Goal: Entertainment & Leisure: Browse casually

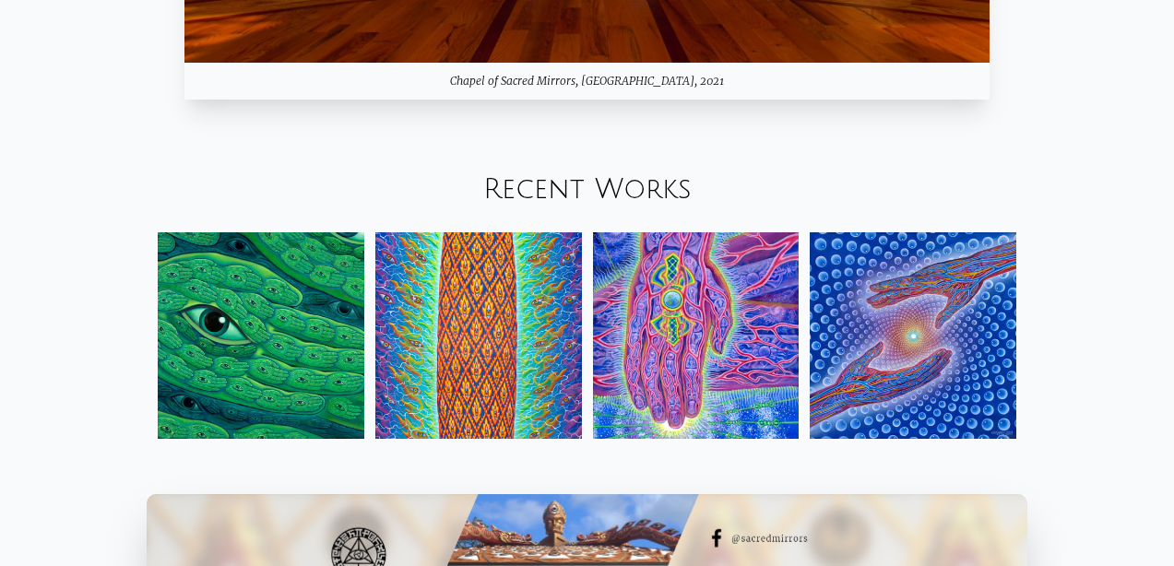
scroll to position [1823, 0]
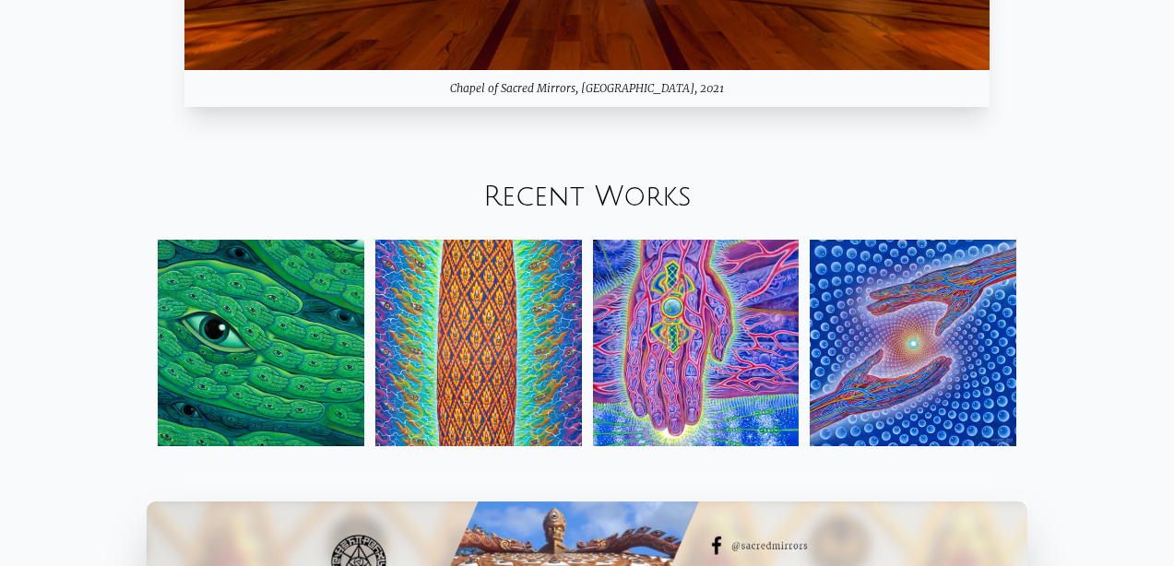
click at [297, 371] on img at bounding box center [261, 343] width 207 height 207
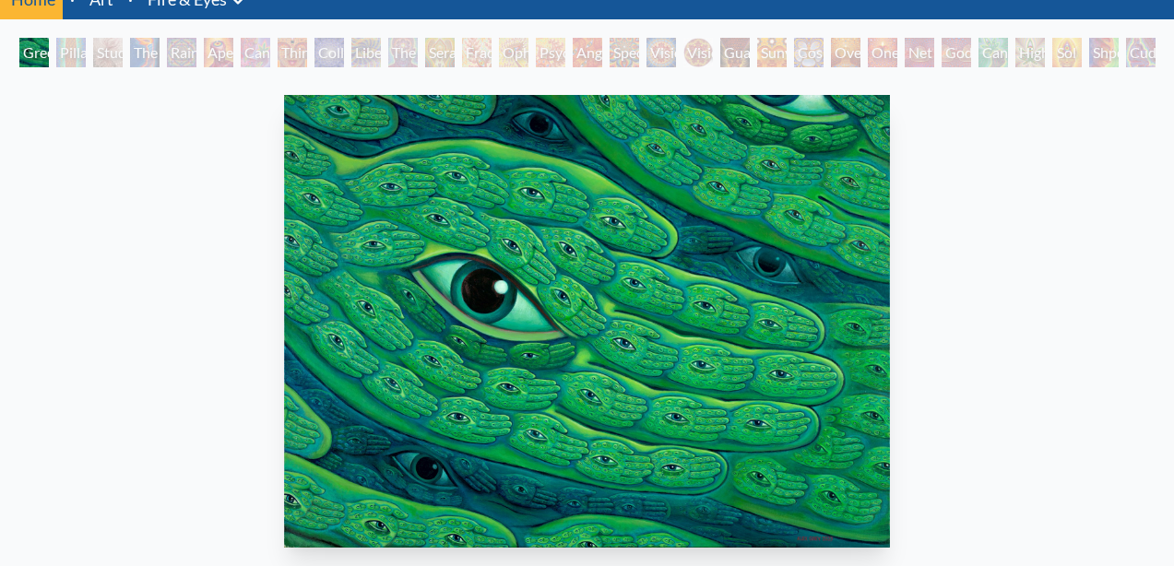
scroll to position [79, 0]
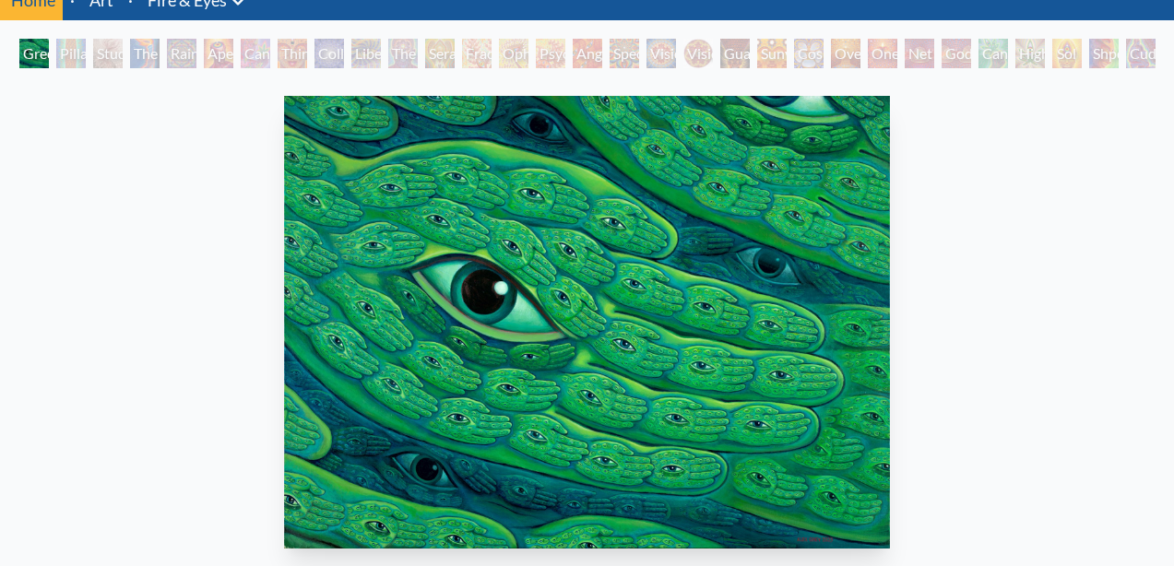
click at [73, 52] on div "Pillar of Awareness" at bounding box center [71, 54] width 30 height 30
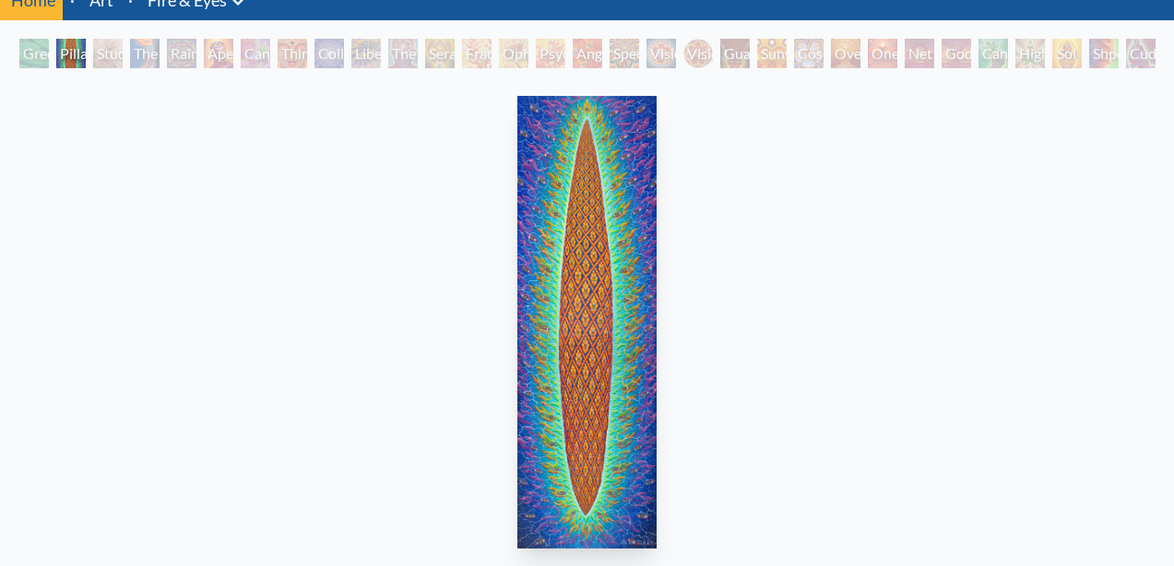
click at [118, 57] on div "Study for the Great Turn" at bounding box center [108, 54] width 30 height 30
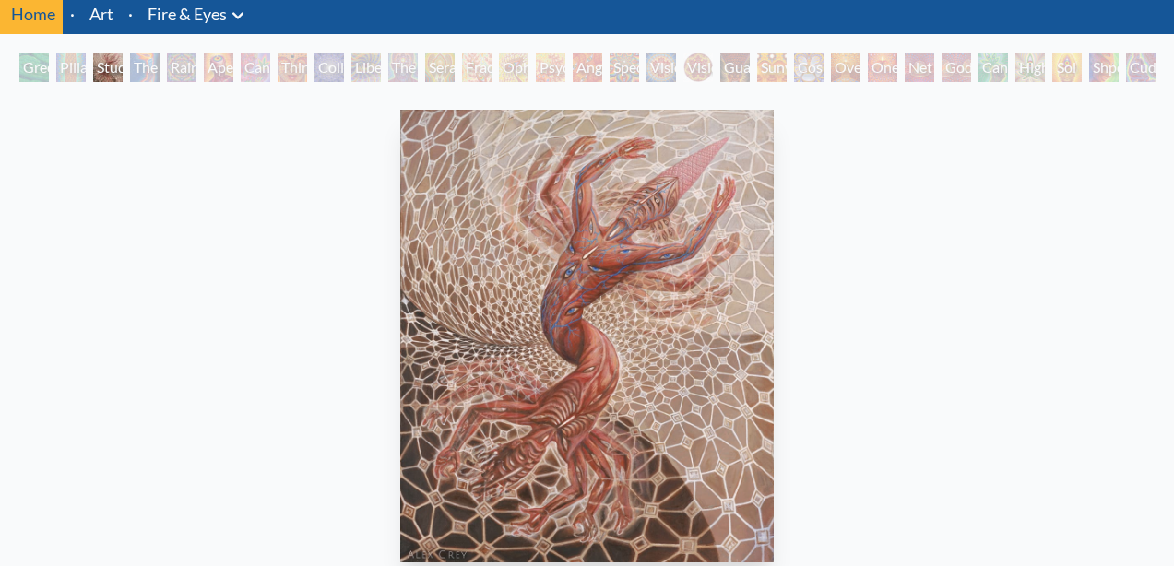
scroll to position [65, 0]
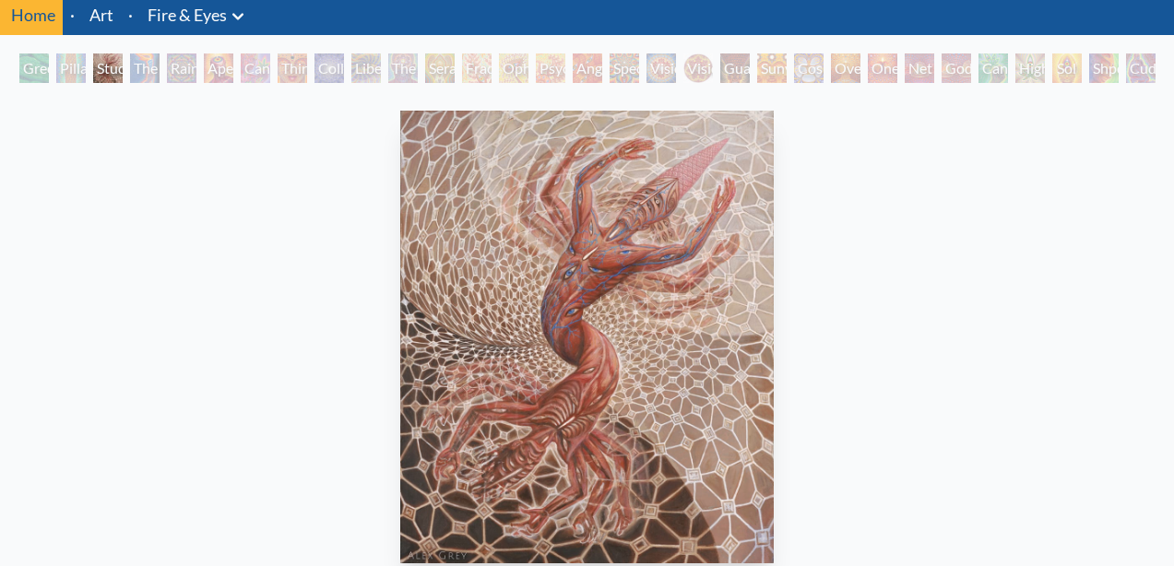
click at [160, 70] on div "The Torch" at bounding box center [145, 68] width 30 height 30
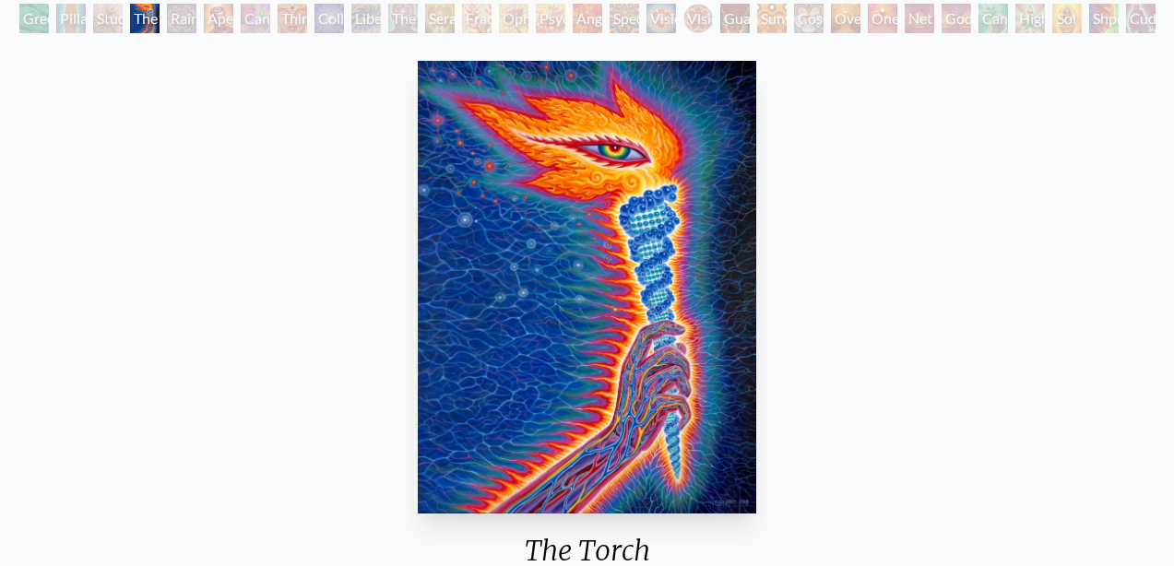
scroll to position [113, 0]
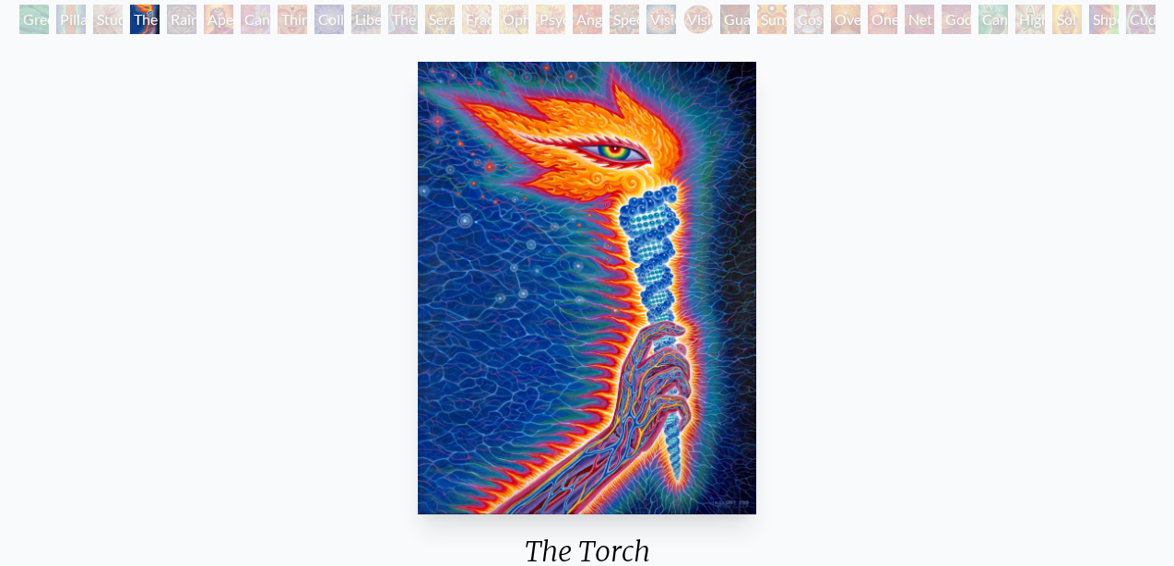
click at [191, 19] on div "Rainbow Eye Ripple" at bounding box center [182, 20] width 30 height 30
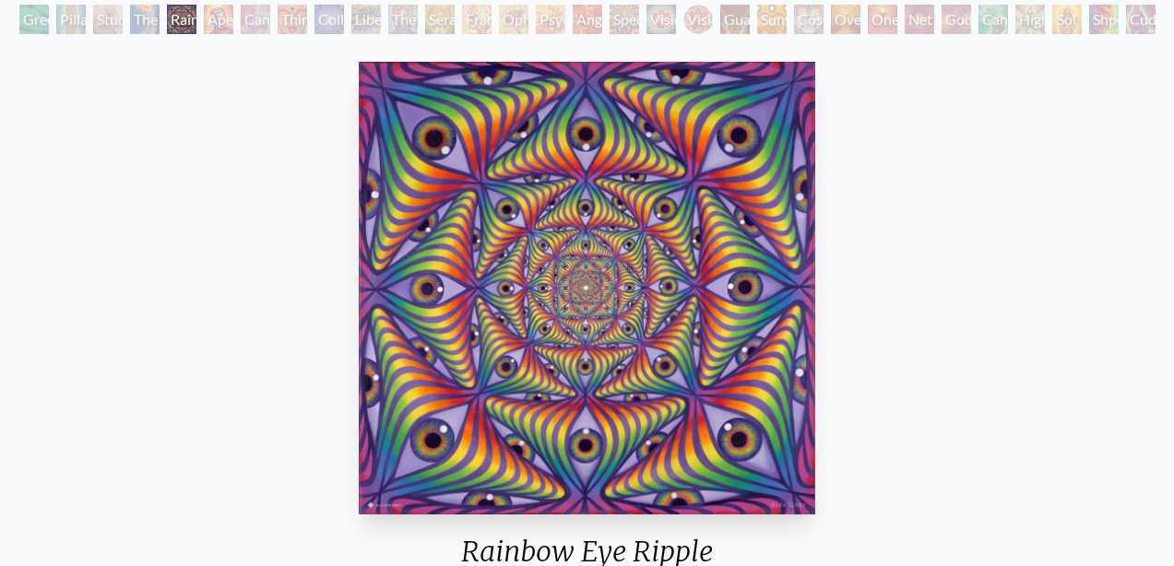
click at [229, 22] on div "Aperture" at bounding box center [219, 20] width 30 height 30
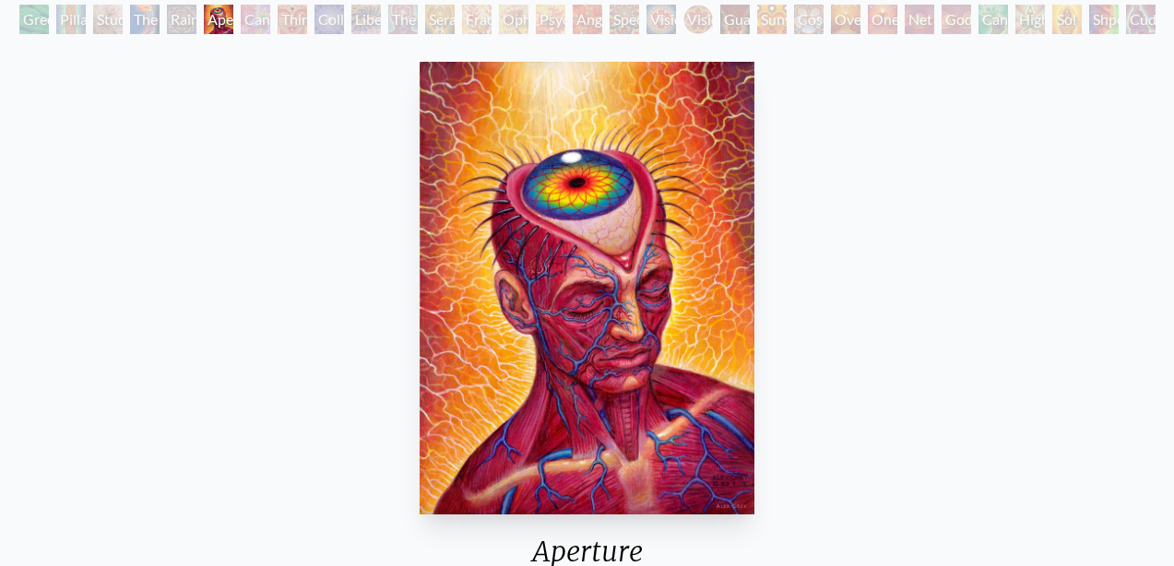
click at [262, 20] on div "Cannabis Sutra" at bounding box center [256, 20] width 30 height 30
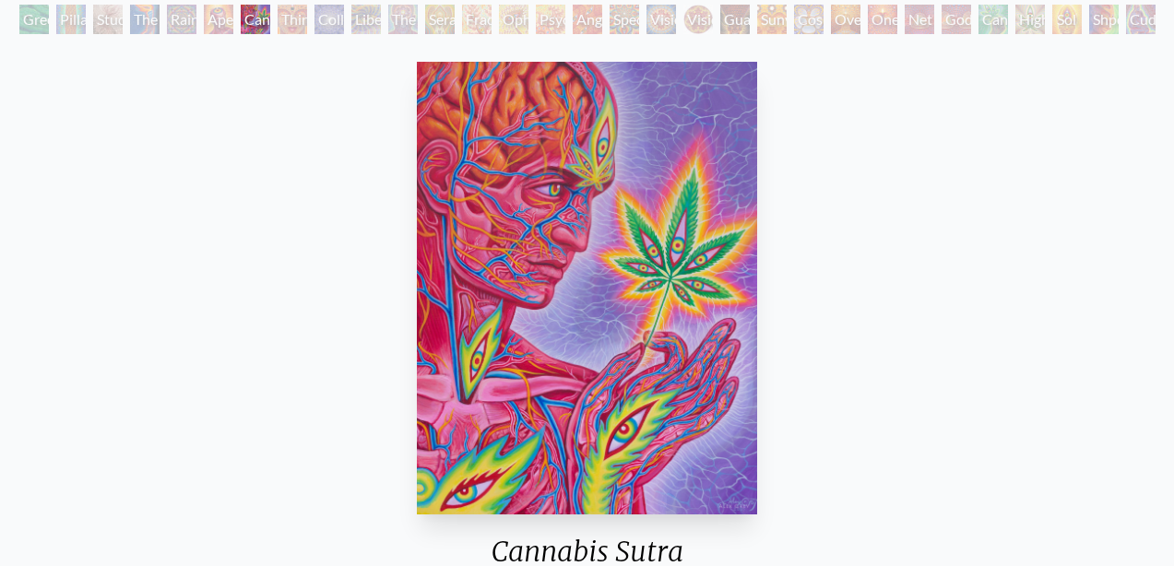
click at [326, 18] on div "Collective Vision" at bounding box center [330, 20] width 30 height 30
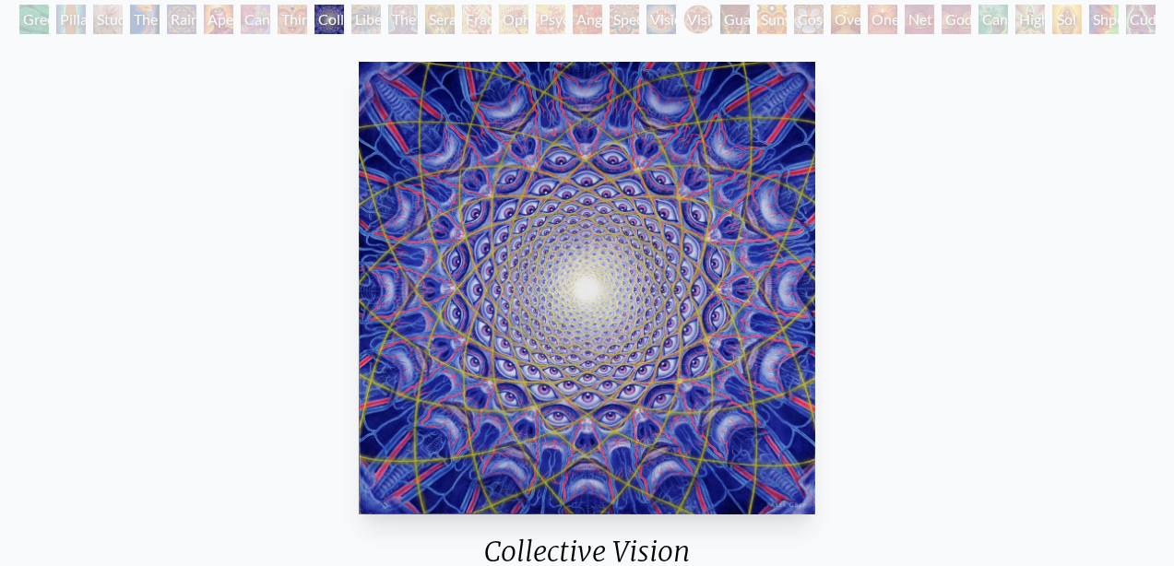
click at [368, 17] on div "Liberation Through Seeing" at bounding box center [366, 20] width 30 height 30
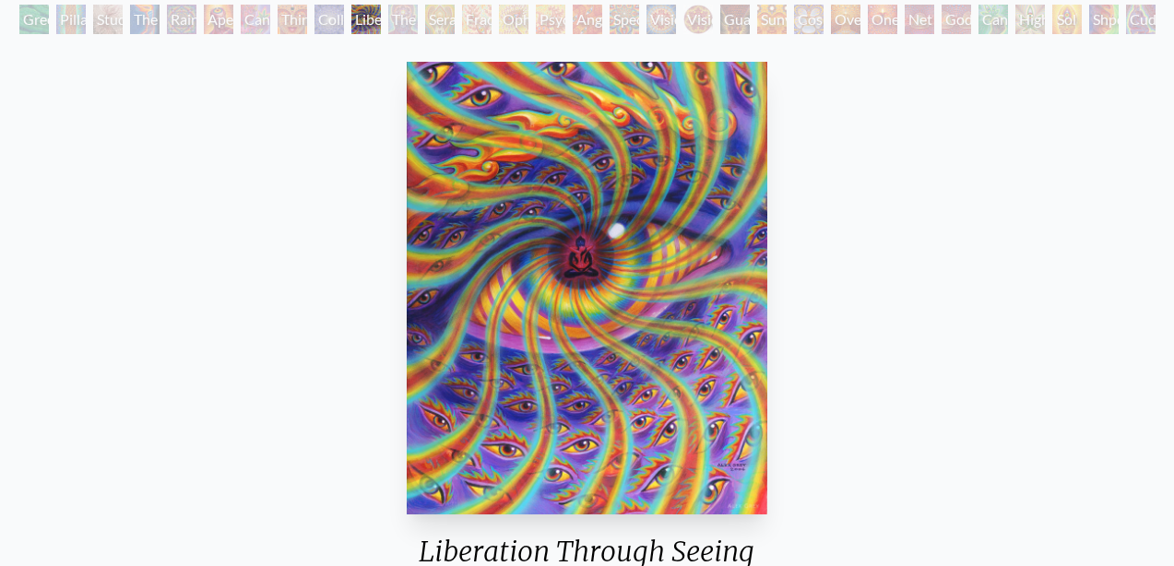
click at [407, 19] on div "The Seer" at bounding box center [403, 20] width 30 height 30
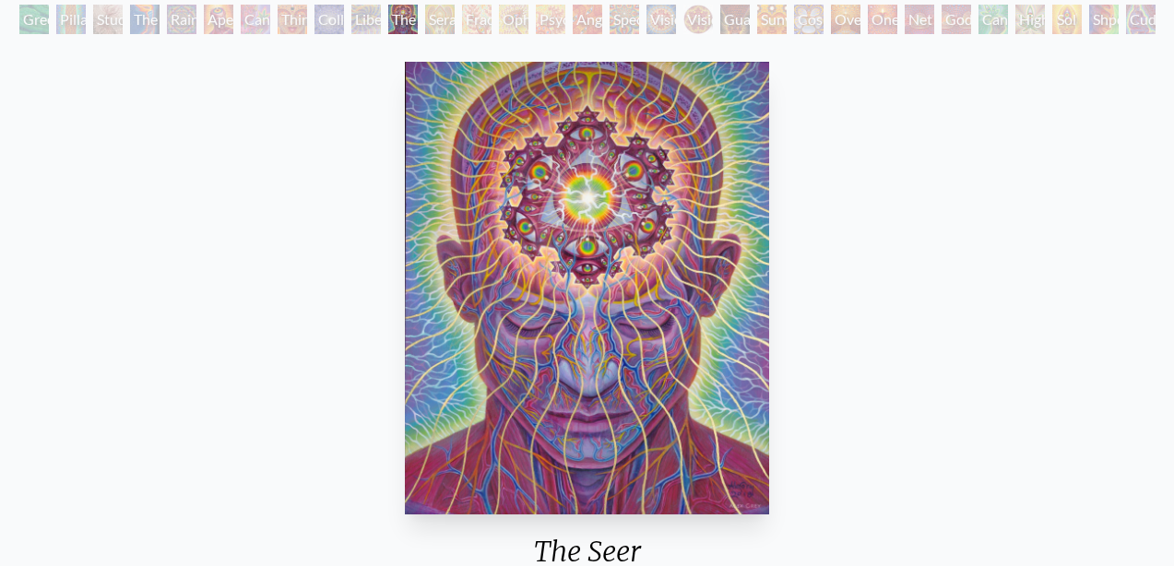
click at [446, 19] on div "Seraphic Transport Docking on the Third Eye" at bounding box center [440, 20] width 30 height 30
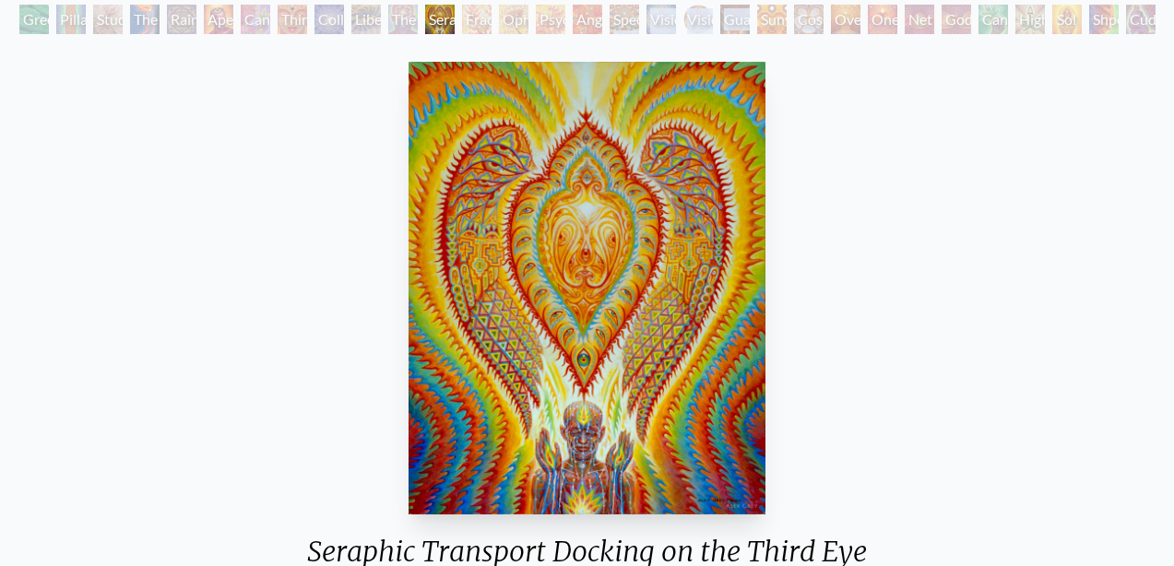
drag, startPoint x: 735, startPoint y: 18, endPoint x: 617, endPoint y: 22, distance: 118.1
click at [617, 22] on div "Green Hand Pillar of Awareness Study for the Great Turn The Torch Rainbow Eye R…" at bounding box center [588, 22] width 1144 height 35
click at [473, 24] on div "Fractal Eyes" at bounding box center [477, 20] width 30 height 30
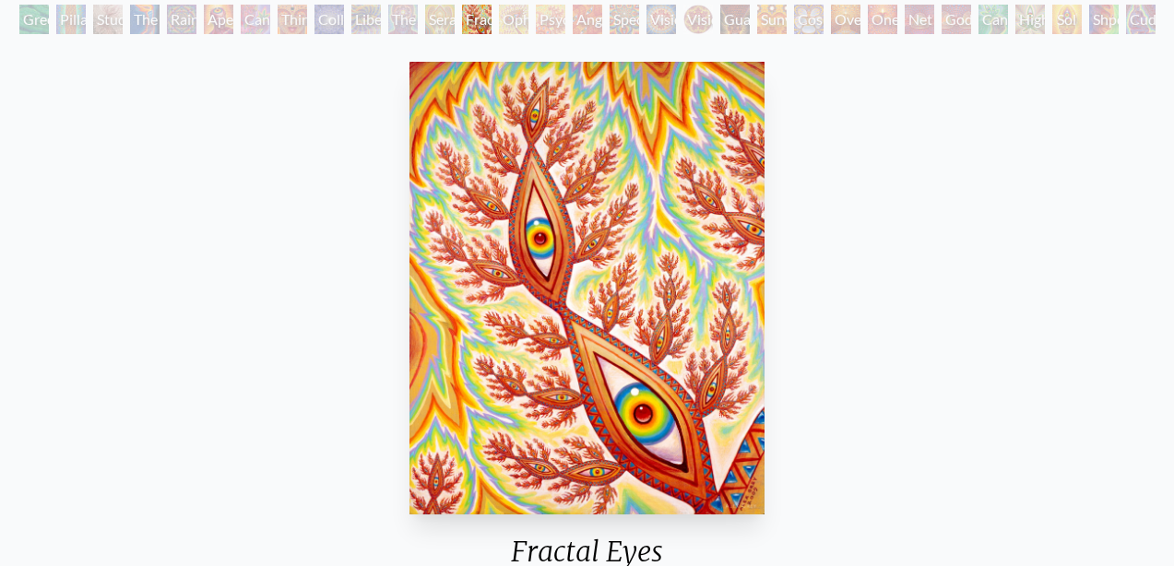
click at [438, 18] on div "Seraphic Transport Docking on the Third Eye" at bounding box center [440, 20] width 30 height 30
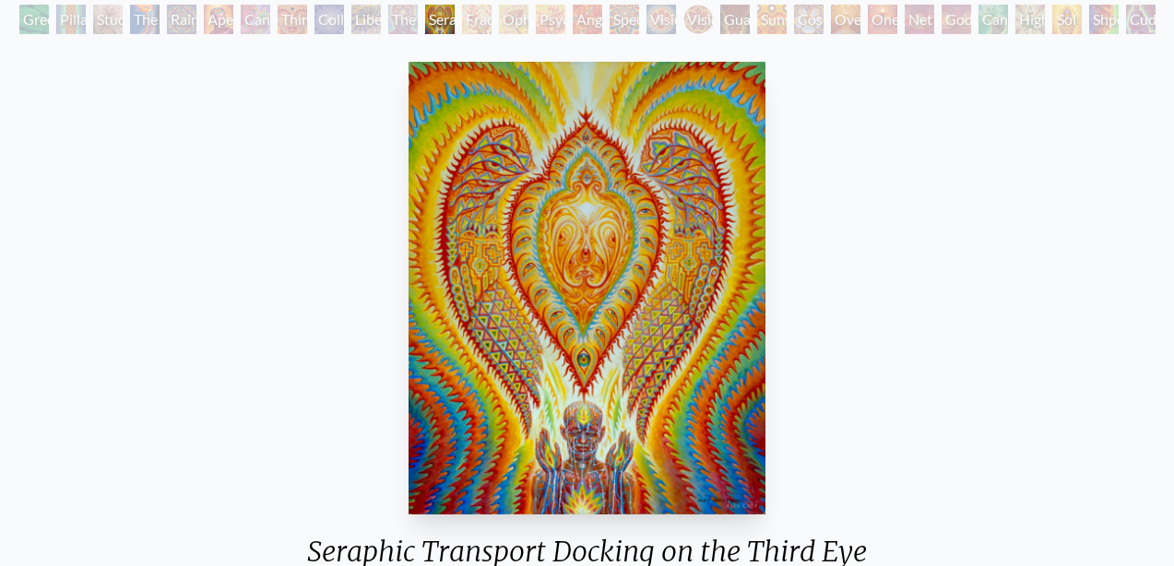
click at [484, 20] on div "Fractal Eyes" at bounding box center [477, 20] width 30 height 30
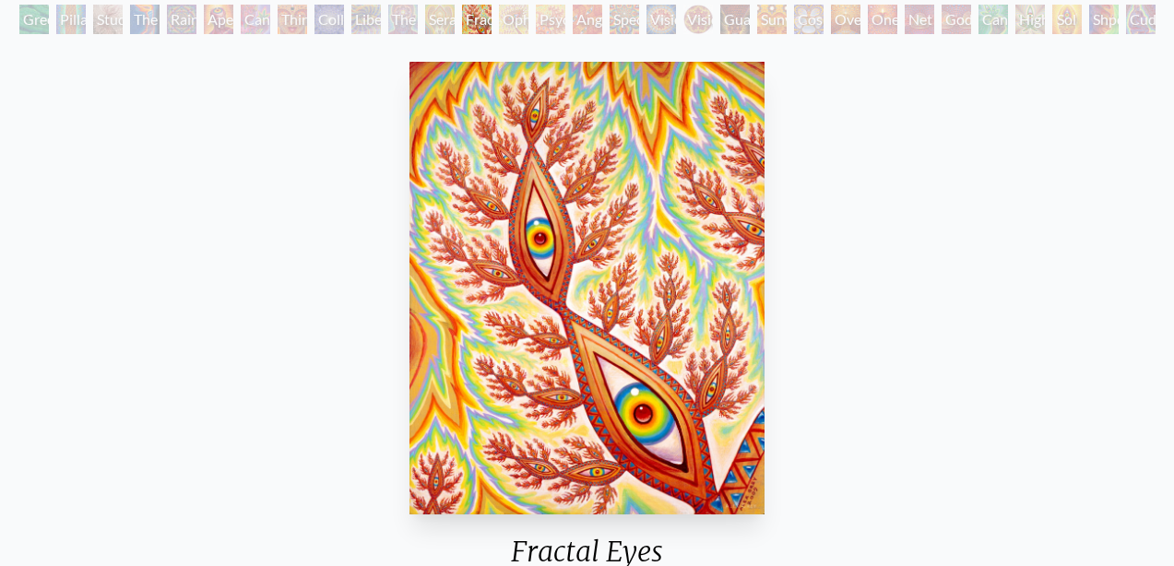
click at [519, 18] on div "Ophanic Eyelash" at bounding box center [514, 20] width 30 height 30
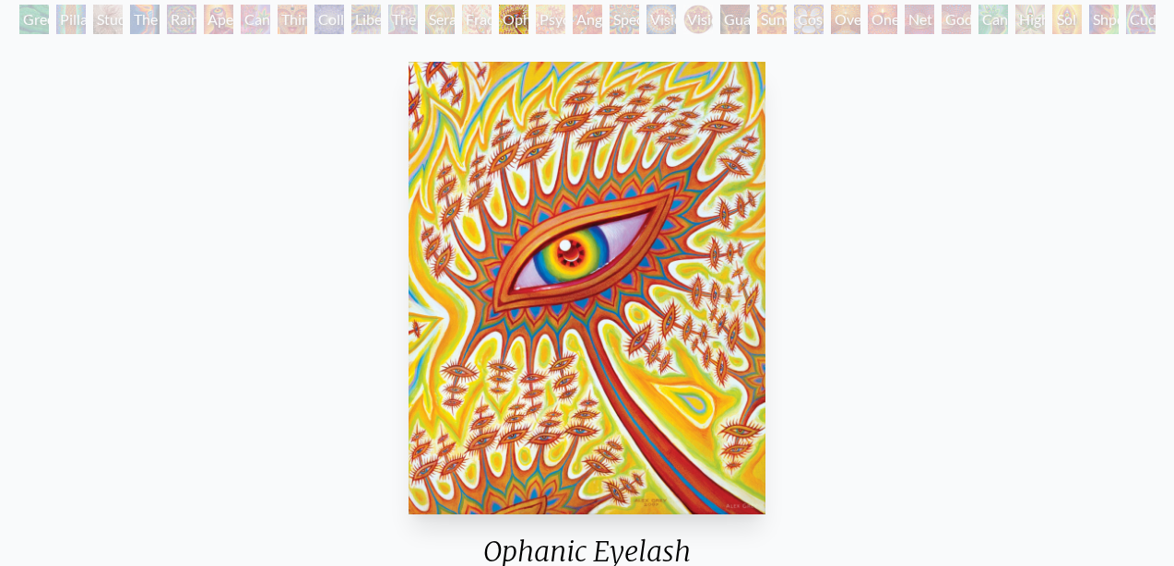
click at [557, 20] on div "Psychomicrograph of a Fractal Paisley Cherub Feather Tip" at bounding box center [551, 20] width 30 height 30
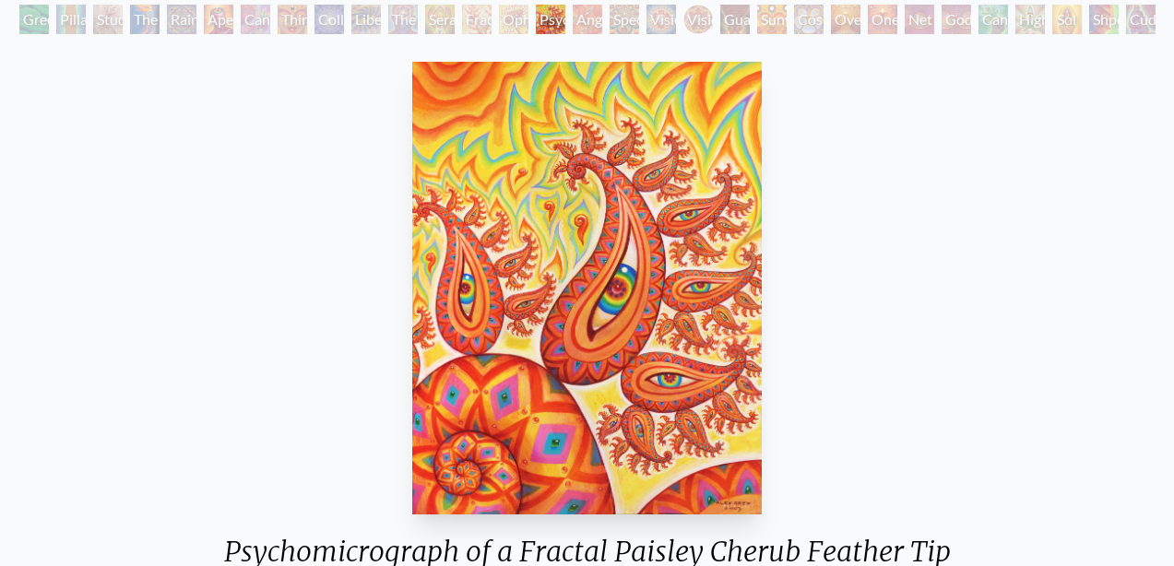
click at [586, 18] on div "Angel Skin" at bounding box center [588, 20] width 30 height 30
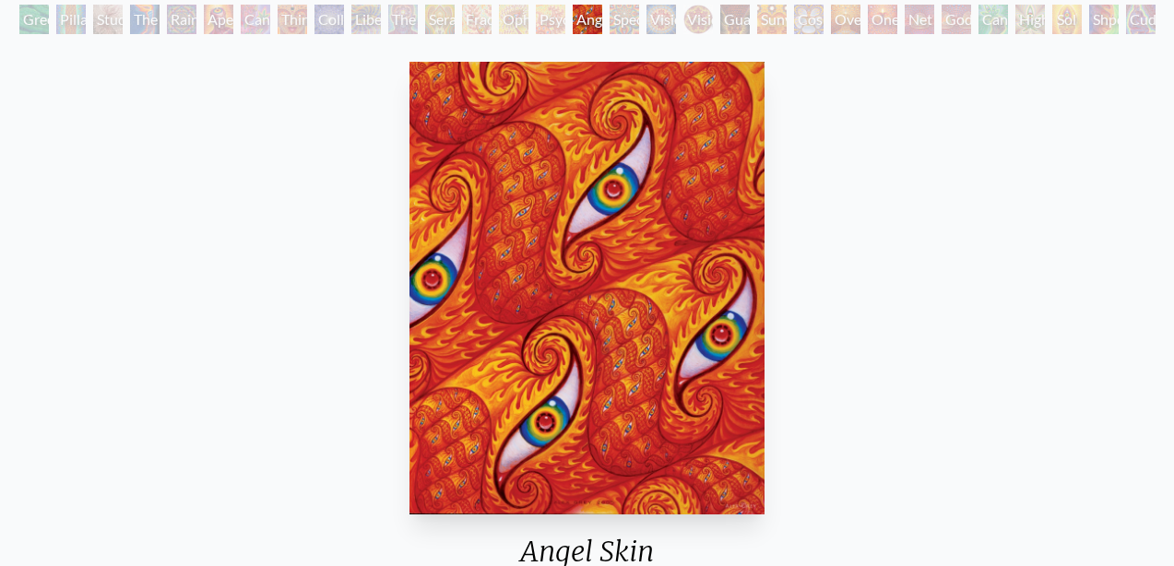
click at [626, 18] on div "Spectral Lotus" at bounding box center [625, 20] width 30 height 30
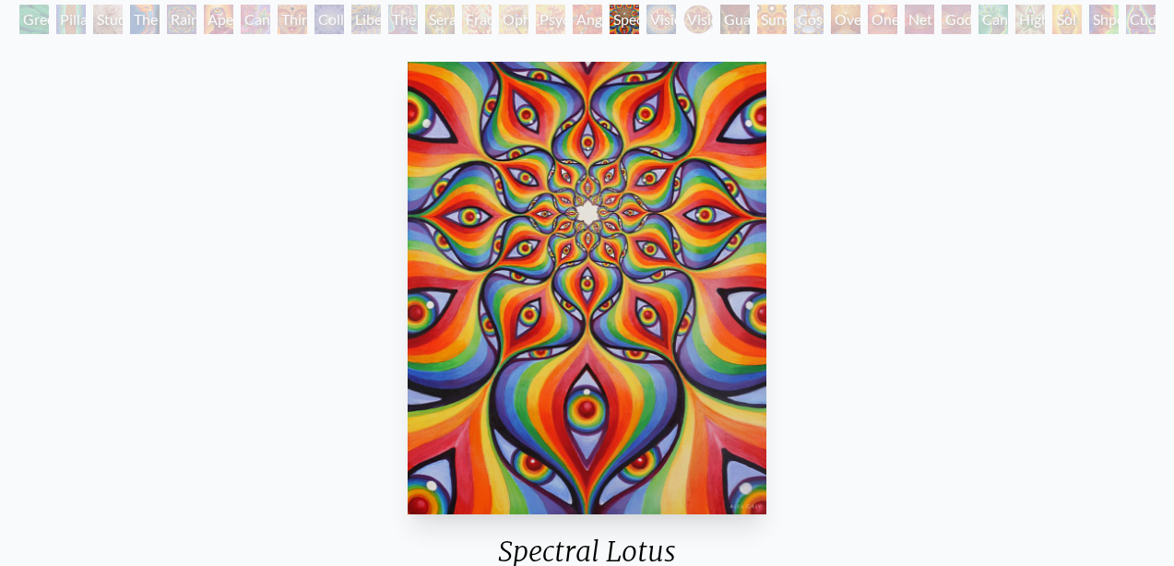
click at [668, 24] on div "Vision Crystal" at bounding box center [662, 20] width 30 height 30
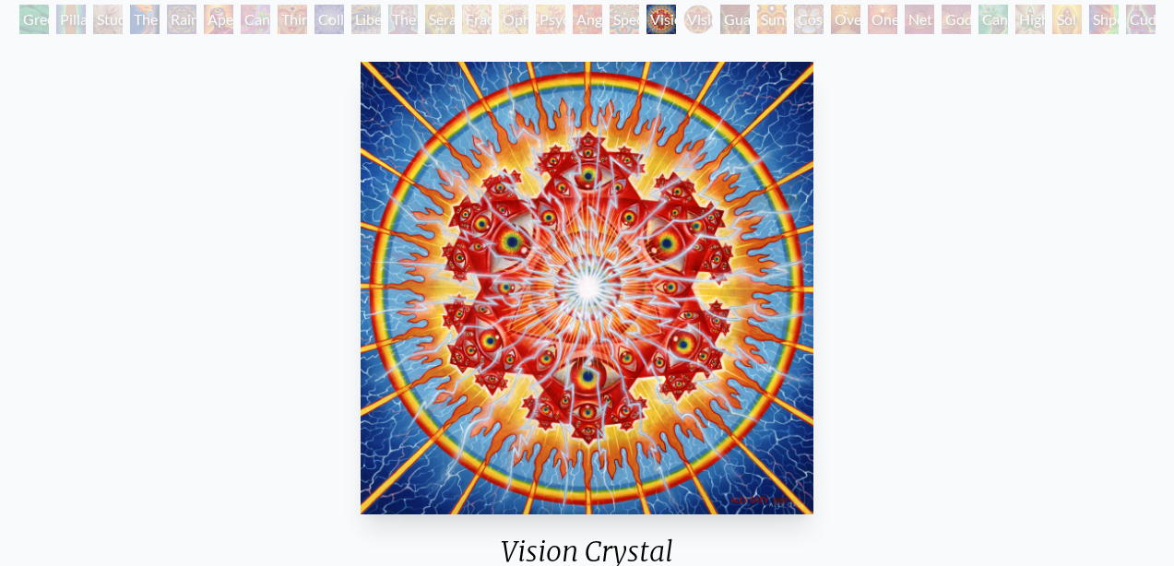
click at [705, 19] on div "Vision Crystal Tondo" at bounding box center [698, 20] width 30 height 30
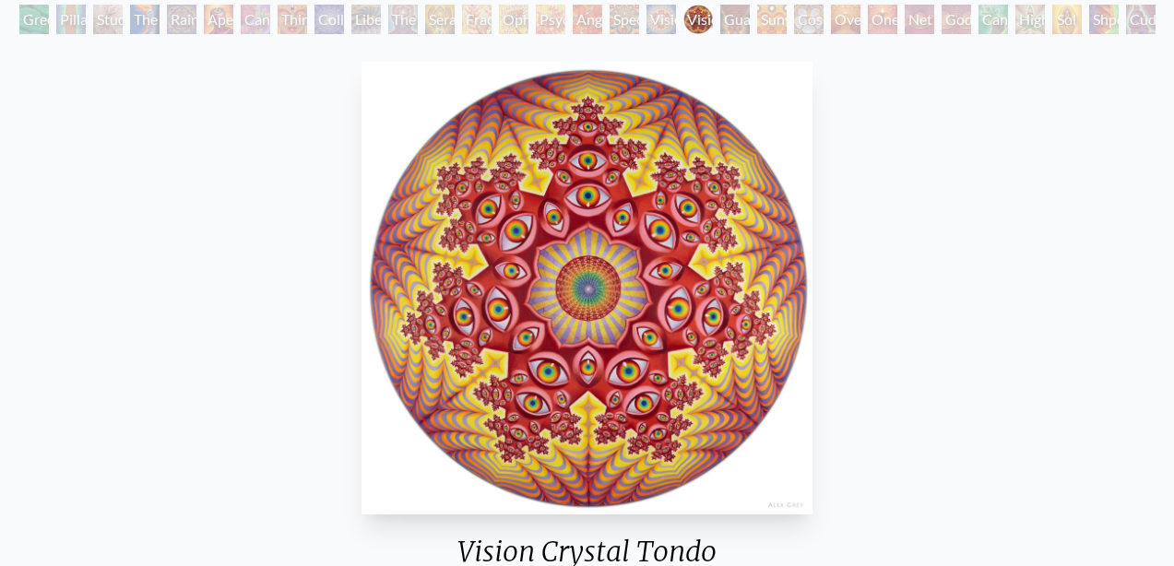
click at [659, 23] on div "Vision Crystal" at bounding box center [662, 20] width 30 height 30
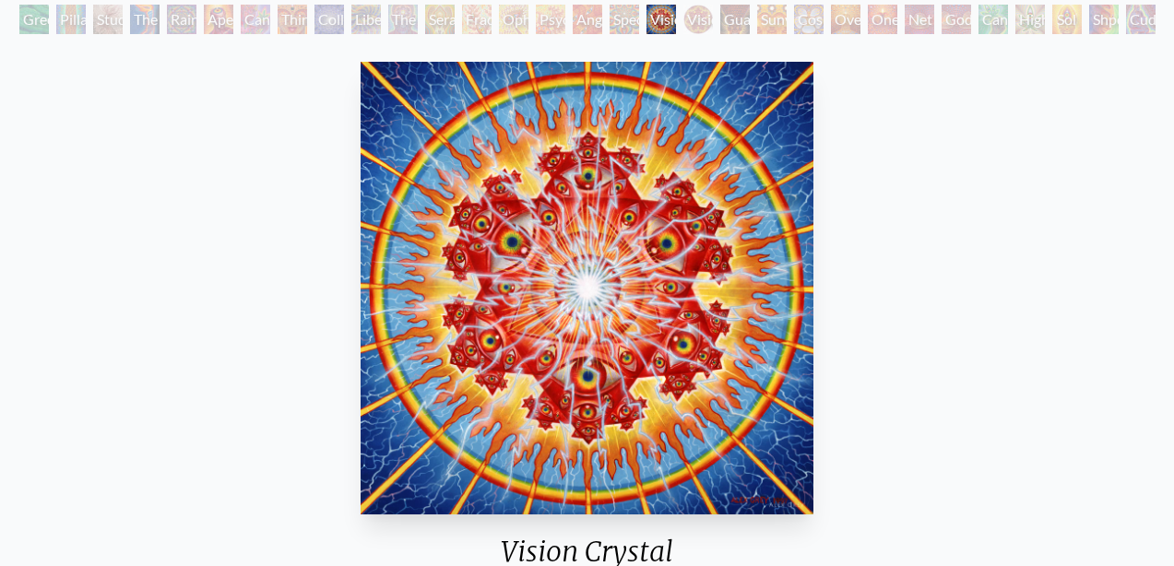
click at [707, 16] on div "Vision Crystal Tondo" at bounding box center [698, 20] width 30 height 30
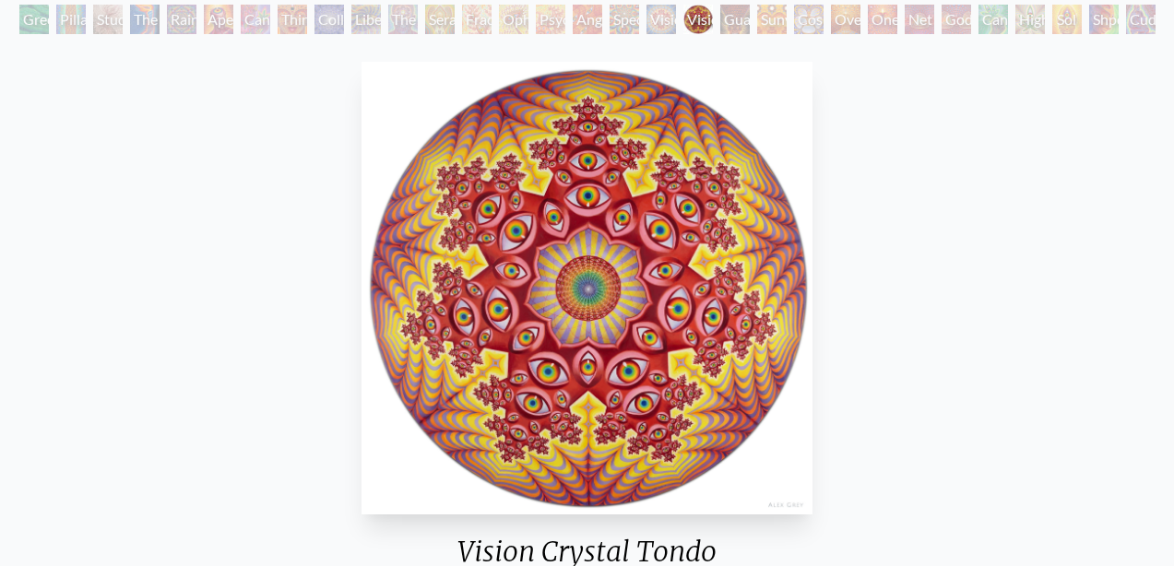
click at [742, 17] on div "Guardian of Infinite Vision" at bounding box center [735, 20] width 30 height 30
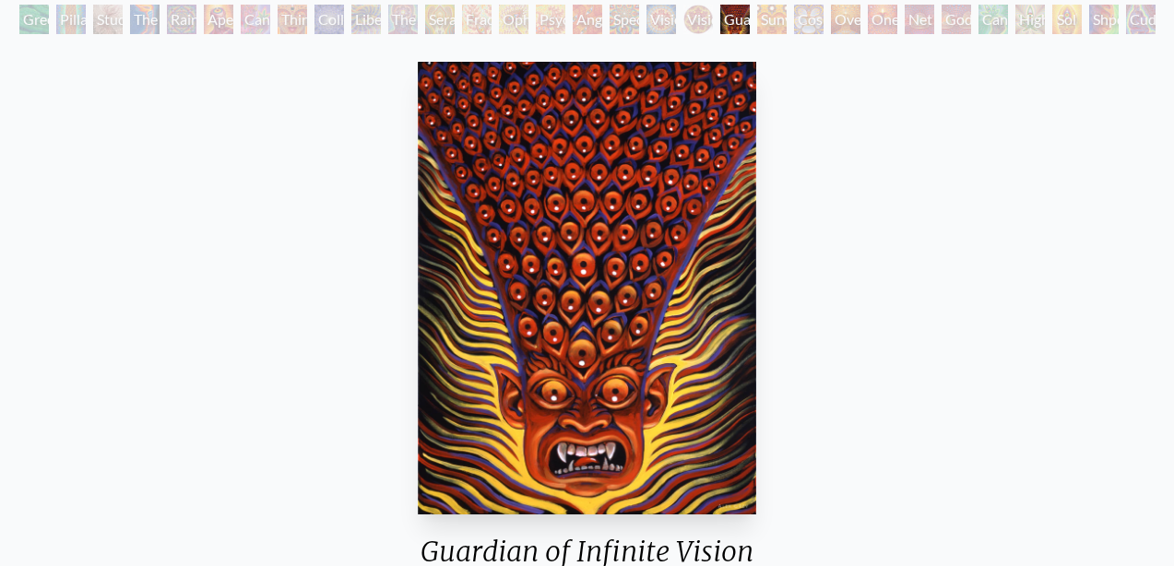
click at [773, 20] on div "Sunyata" at bounding box center [772, 20] width 30 height 30
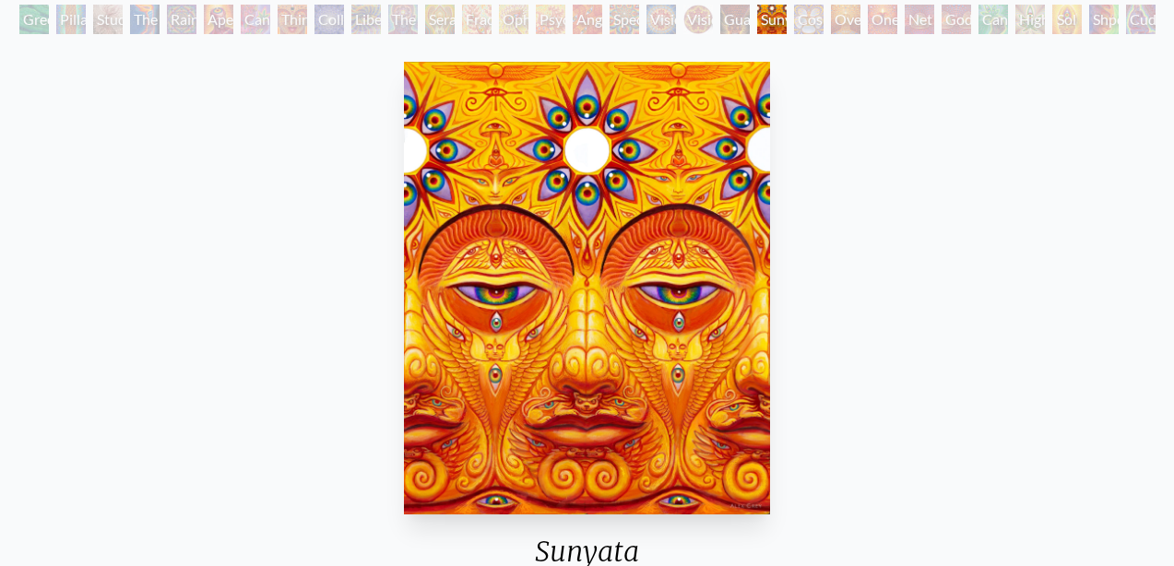
click at [817, 21] on div "Cosmic Elf" at bounding box center [809, 20] width 30 height 30
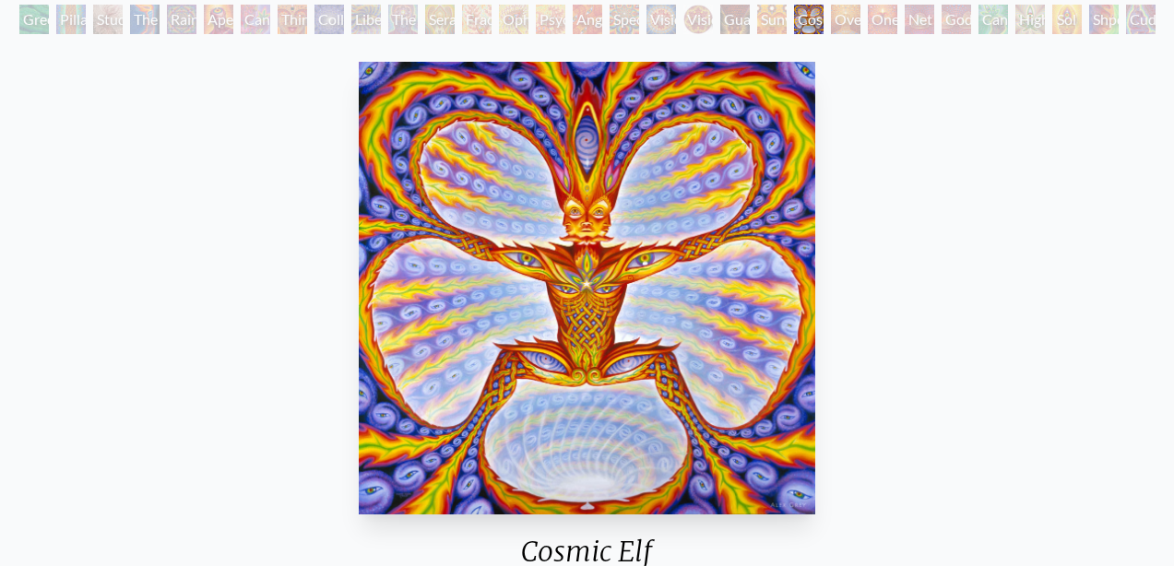
click at [849, 21] on div "Oversoul" at bounding box center [846, 20] width 30 height 30
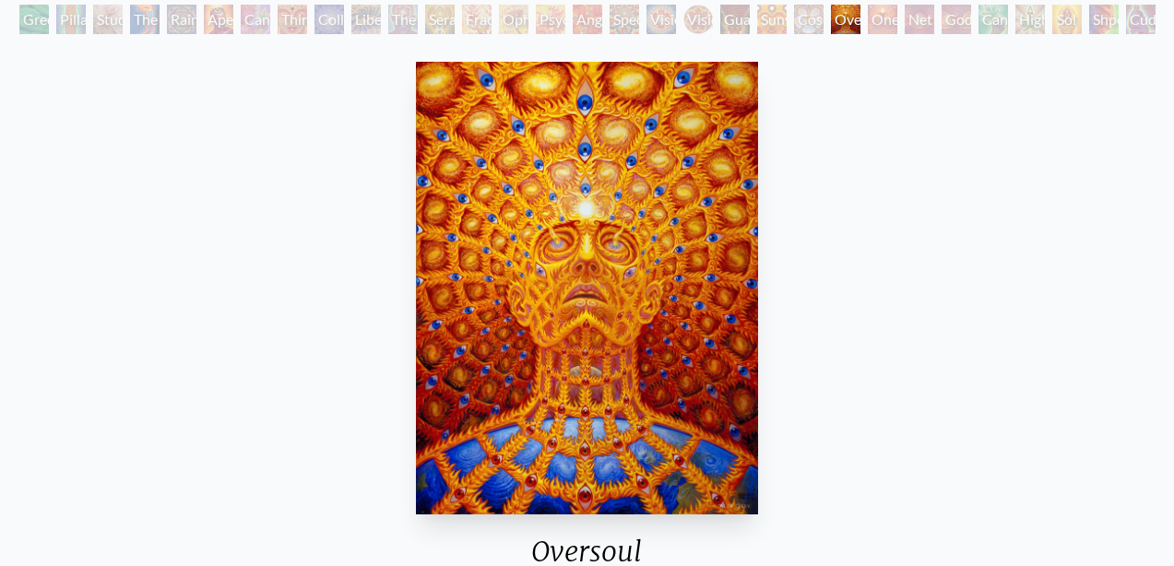
click at [893, 19] on div "One" at bounding box center [883, 20] width 30 height 30
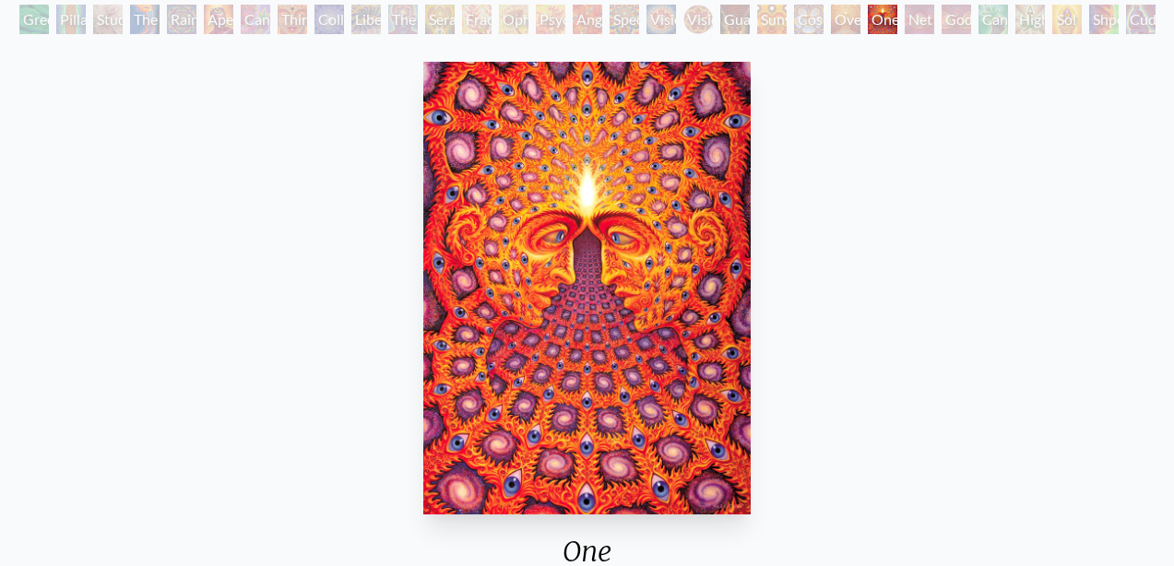
click at [912, 18] on div "Net of Being" at bounding box center [920, 20] width 30 height 30
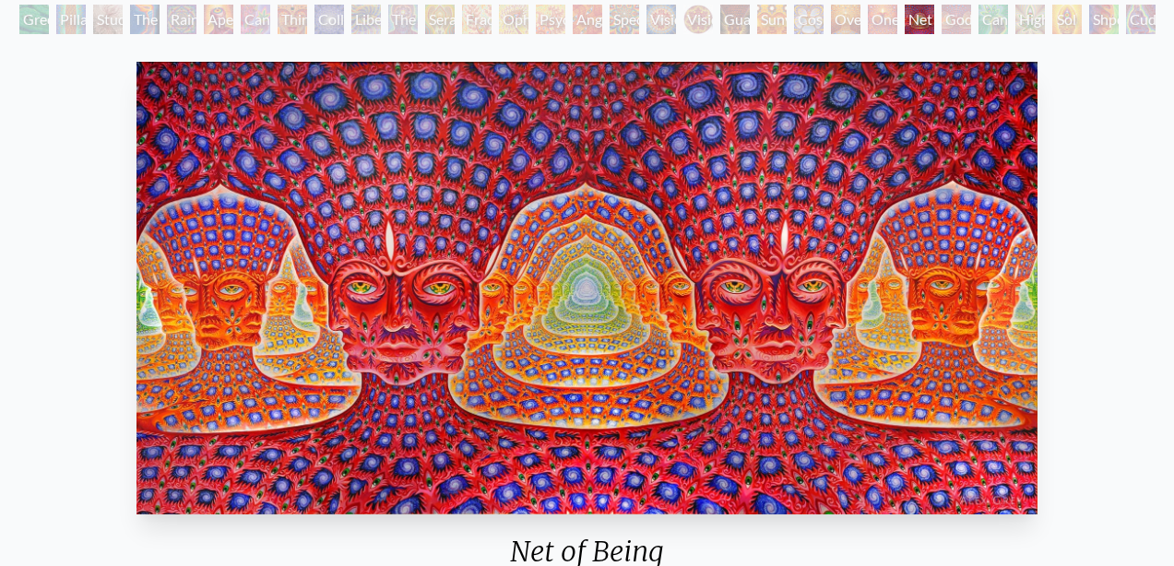
click at [959, 22] on div "Godself" at bounding box center [957, 20] width 30 height 30
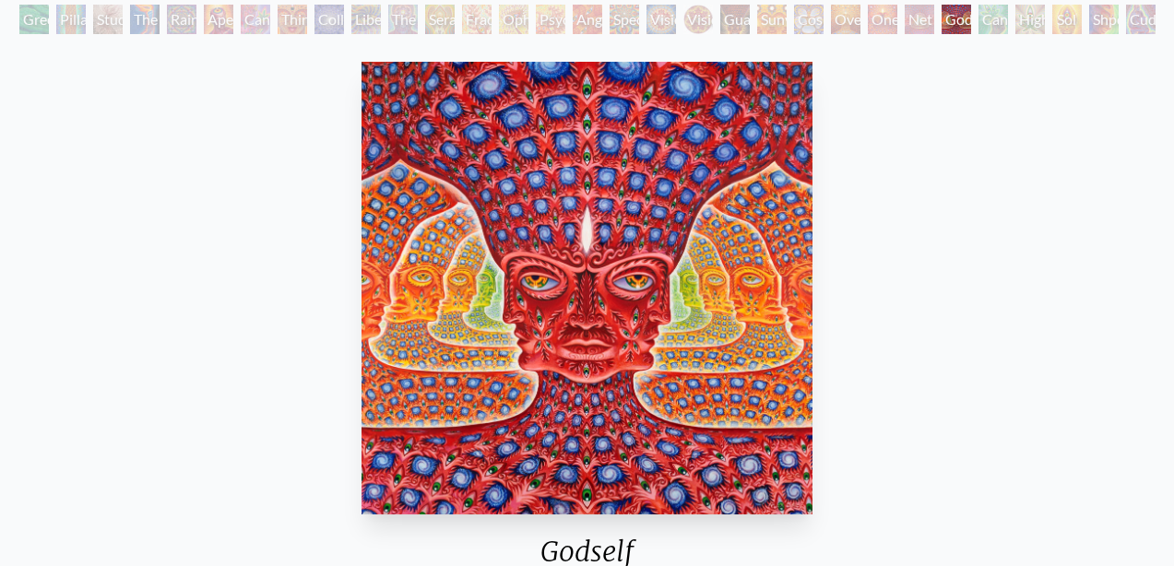
click at [1005, 24] on div "Cannafist" at bounding box center [994, 20] width 30 height 30
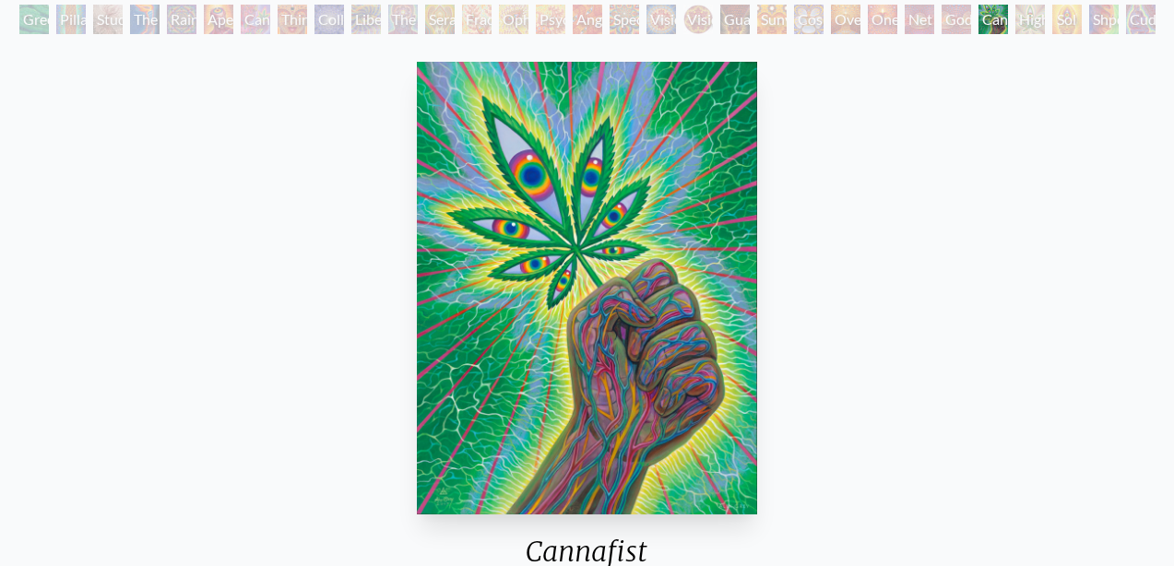
click at [1034, 21] on div "Higher Vision" at bounding box center [1030, 20] width 30 height 30
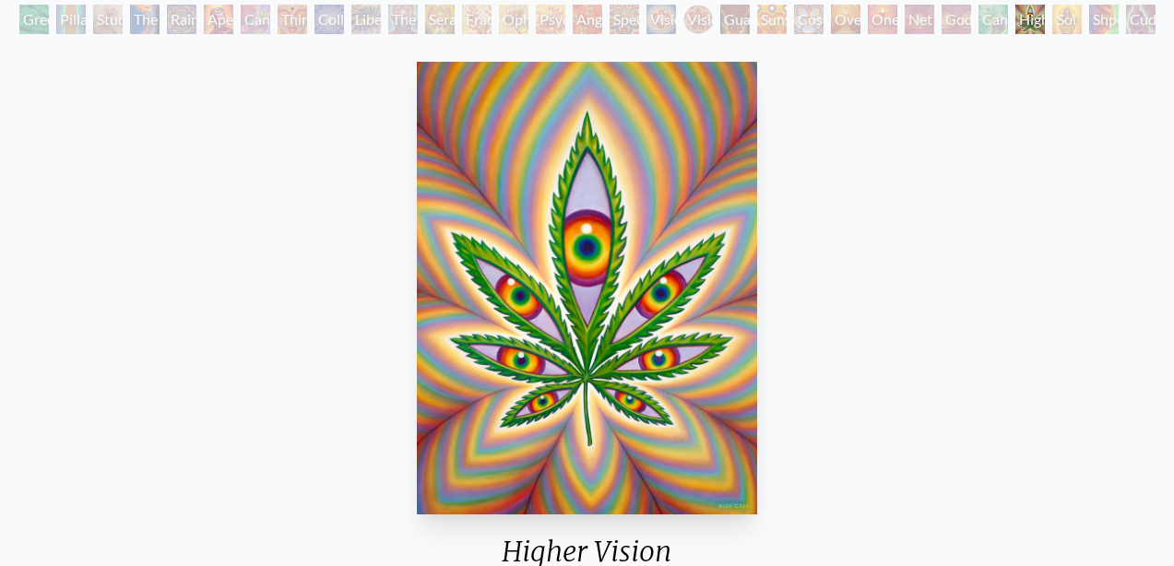
click at [1062, 24] on div "Sol Invictus" at bounding box center [1067, 20] width 30 height 30
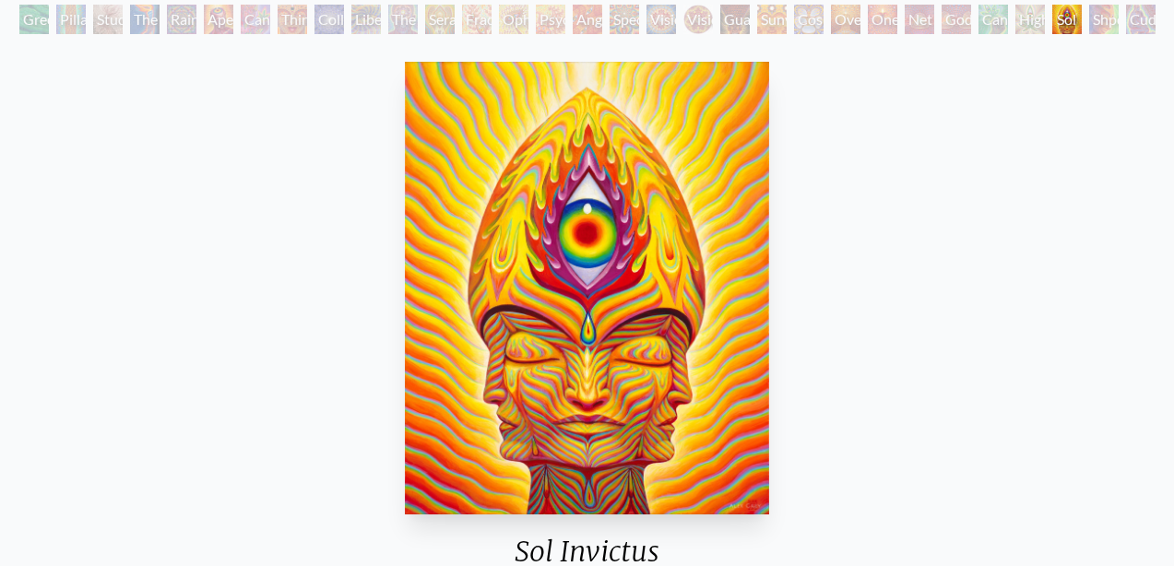
click at [1107, 18] on div "Shpongled" at bounding box center [1104, 20] width 30 height 30
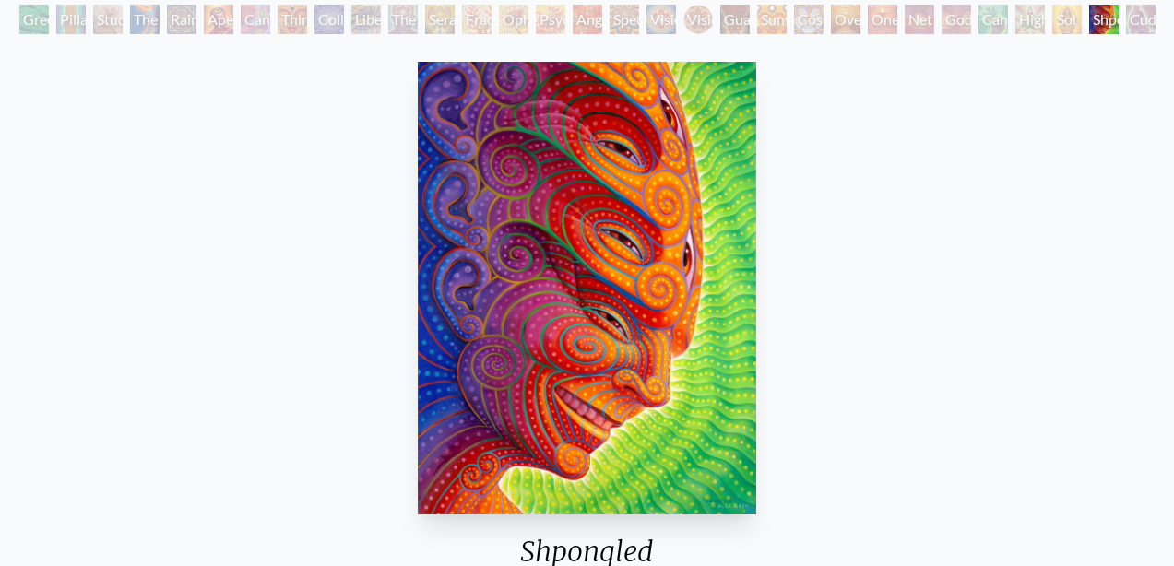
click at [1119, 30] on div "Shpongled" at bounding box center [1104, 20] width 30 height 30
click at [1146, 25] on div "Green Hand Pillar of Awareness Study for the Great Turn The Torch Rainbow Eye R…" at bounding box center [588, 22] width 1144 height 35
